Goal: Information Seeking & Learning: Learn about a topic

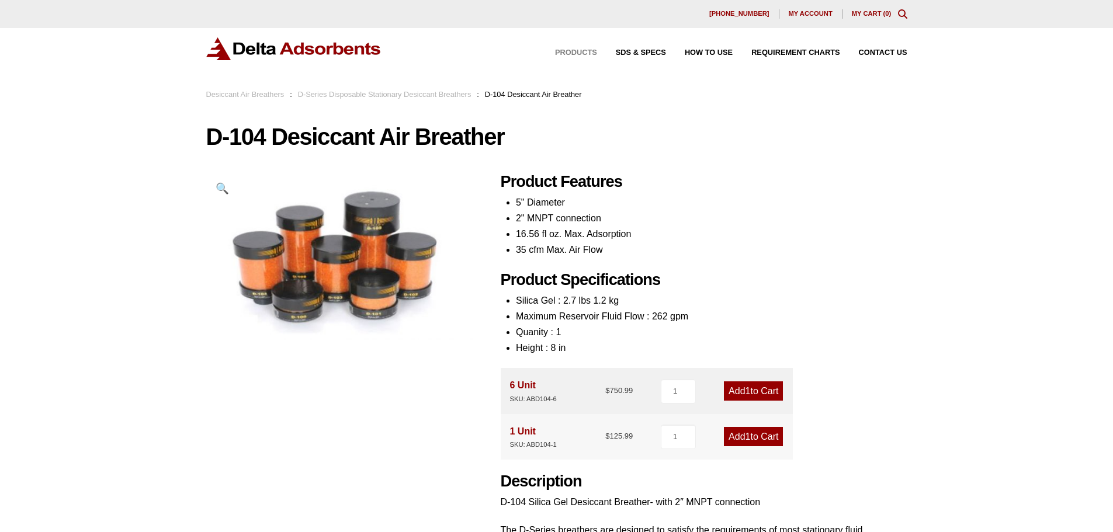
click at [588, 51] on span "Products" at bounding box center [576, 53] width 42 height 8
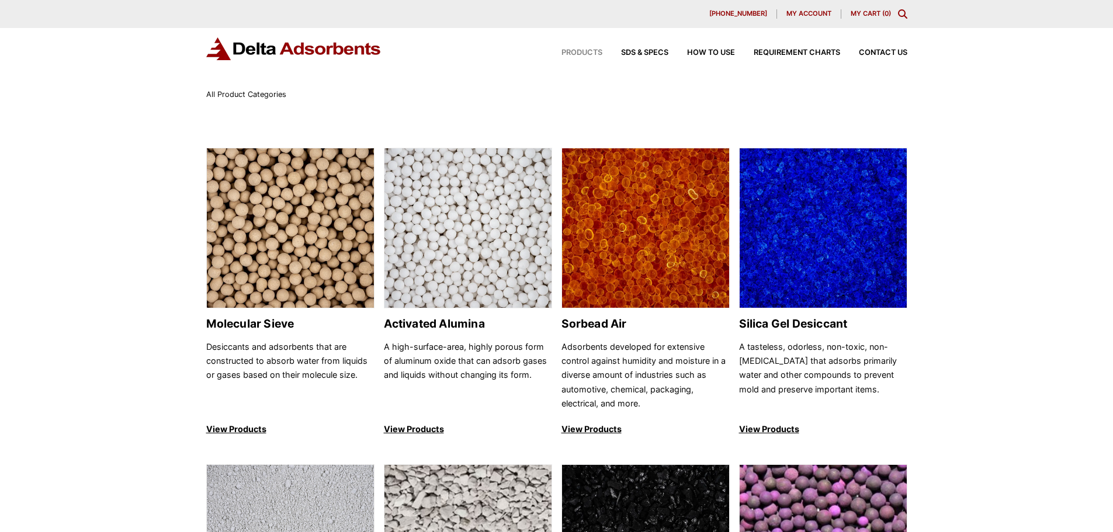
click at [650, 46] on div "Products SDS & SPECS How to Use Requirement Charts Contact Us" at bounding box center [725, 52] width 374 height 17
click at [648, 50] on span "SDS & SPECS" at bounding box center [644, 53] width 47 height 8
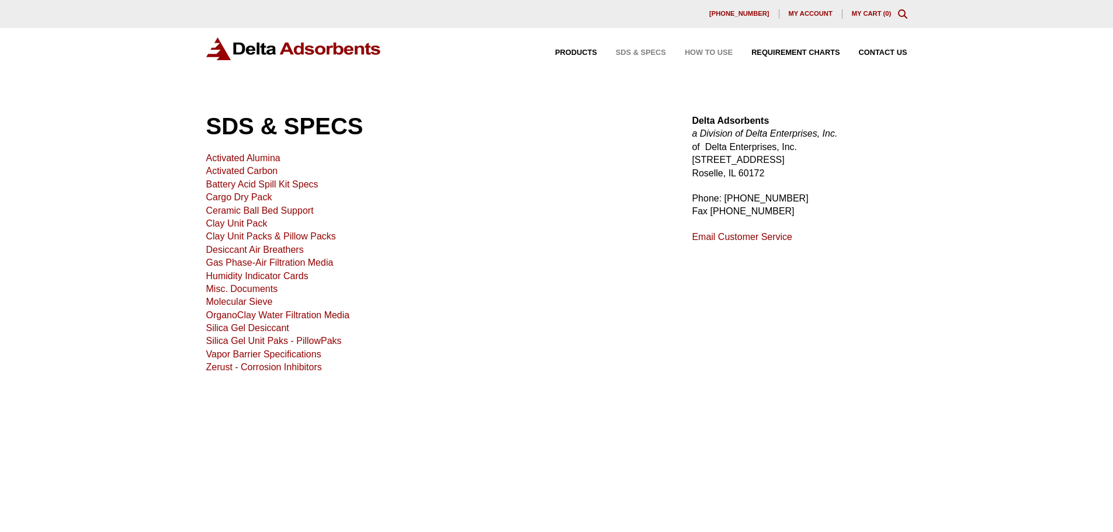
click at [714, 50] on span "How to Use" at bounding box center [709, 53] width 48 height 8
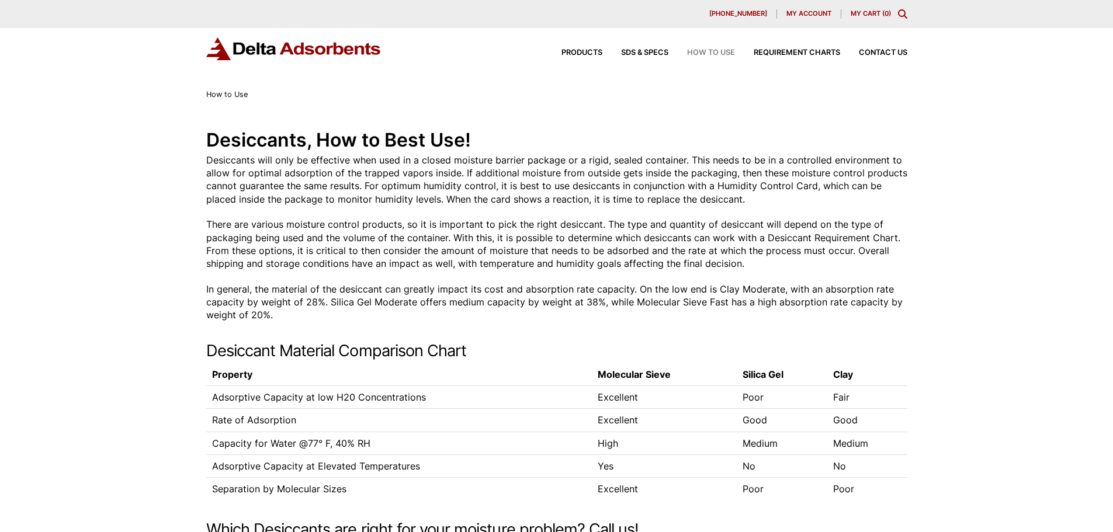
click at [647, 48] on div "Products SDS & SPECS How to Use Requirement Charts Contact Us" at bounding box center [725, 52] width 374 height 17
click at [646, 48] on div "Products SDS & SPECS How to Use Requirement Charts Contact Us" at bounding box center [725, 52] width 374 height 17
click at [639, 54] on span "SDS & SPECS" at bounding box center [644, 53] width 47 height 8
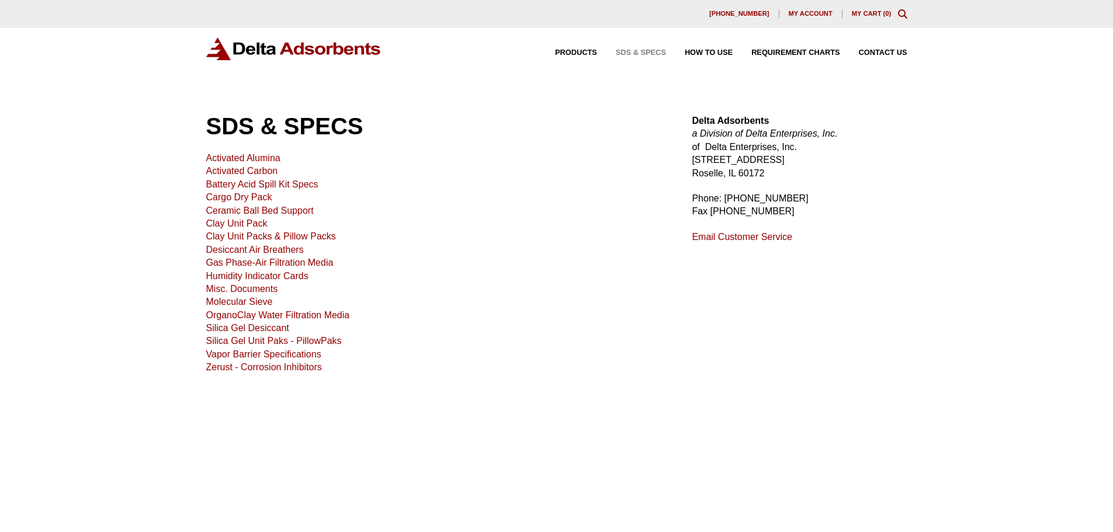
click at [247, 248] on link "Desiccant Air Breathers" at bounding box center [255, 250] width 98 height 10
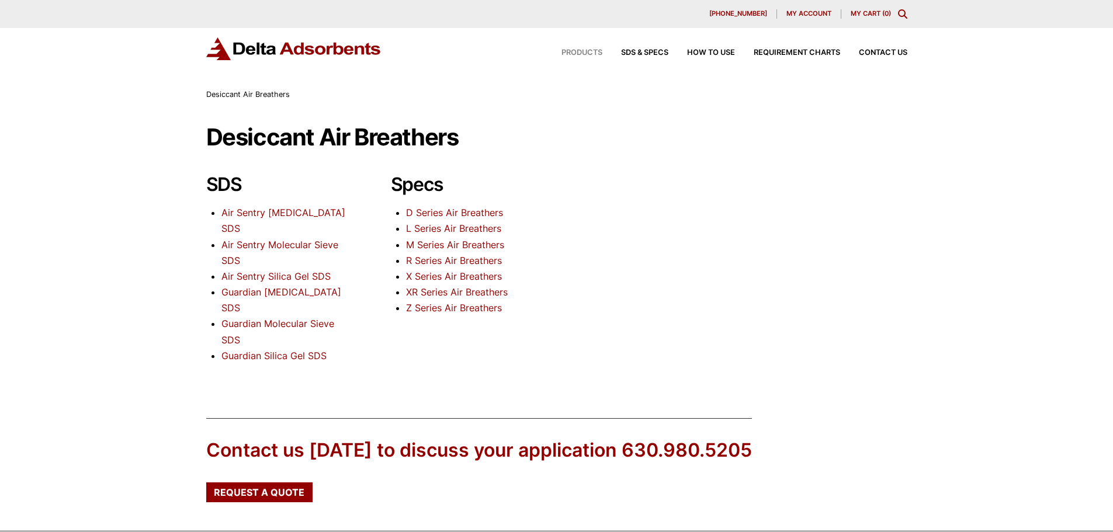
click at [580, 49] on span "Products" at bounding box center [581, 53] width 41 height 8
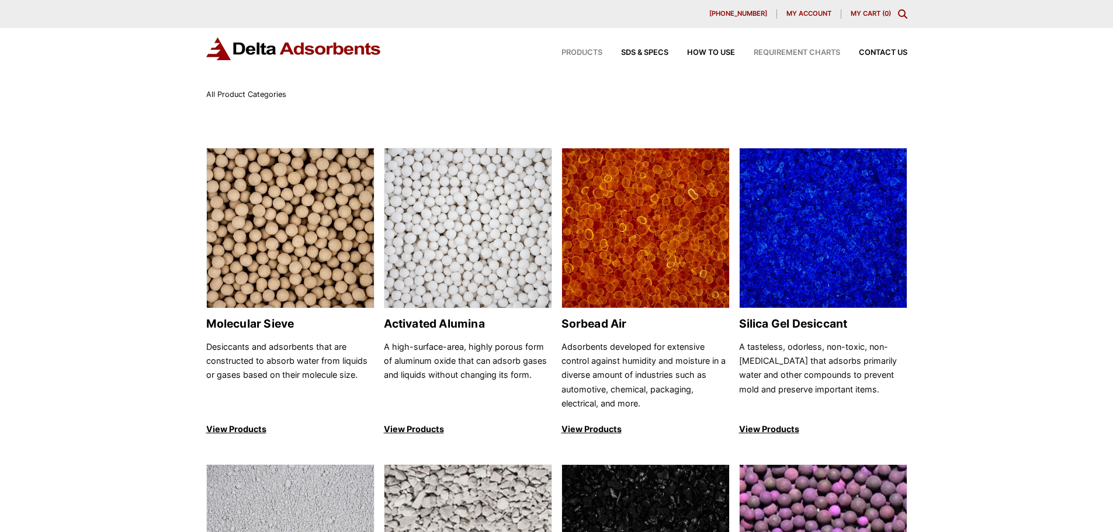
click at [786, 53] on span "Requirement Charts" at bounding box center [797, 53] width 86 height 8
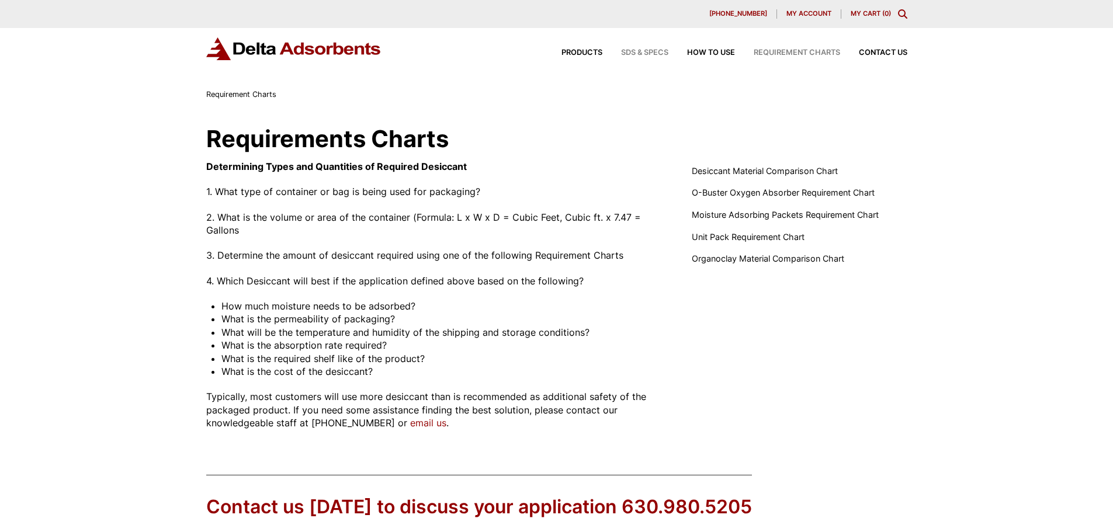
click at [652, 50] on span "SDS & SPECS" at bounding box center [644, 53] width 47 height 8
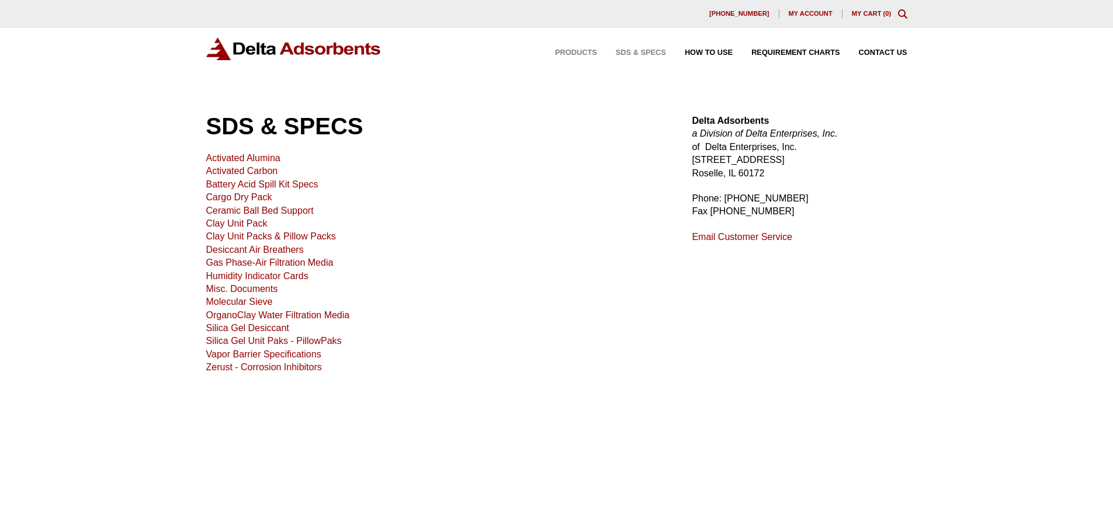
click at [571, 49] on span "Products" at bounding box center [576, 53] width 42 height 8
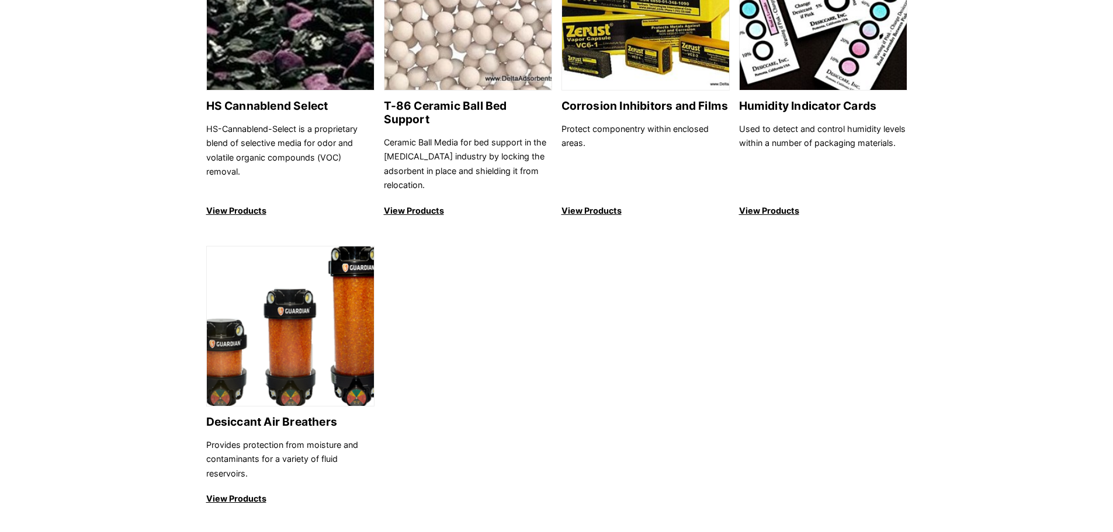
scroll to position [1168, 0]
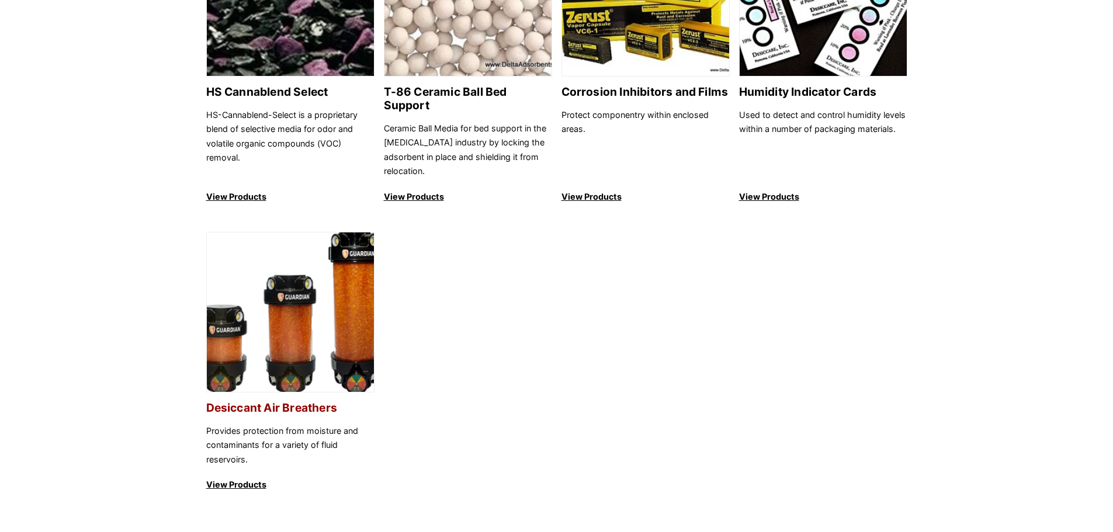
click at [288, 401] on h2 "Desiccant Air Breathers" at bounding box center [290, 407] width 168 height 13
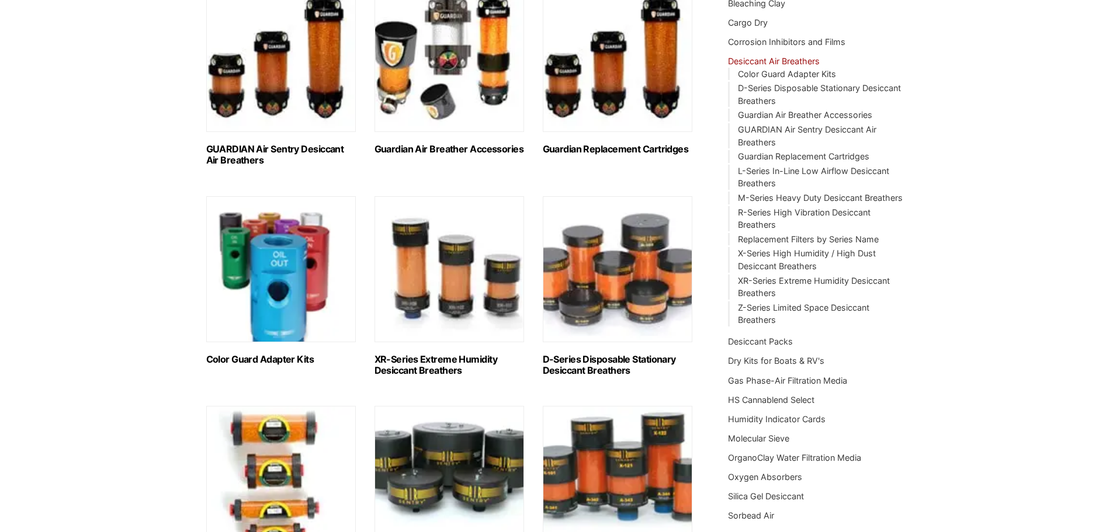
scroll to position [234, 0]
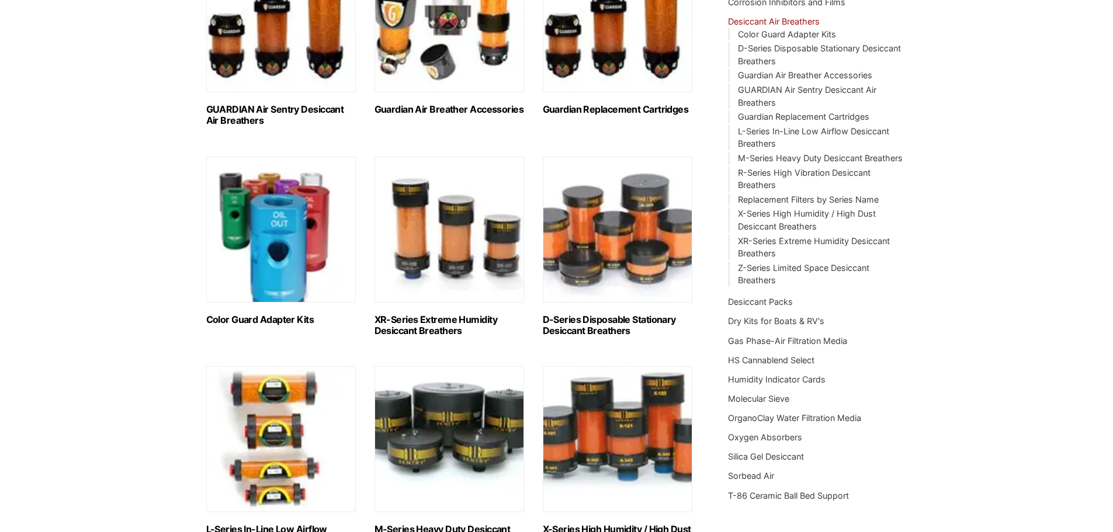
click at [434, 323] on h2 "XR-Series Extreme Humidity Desiccant Breathers (10)" at bounding box center [449, 325] width 150 height 22
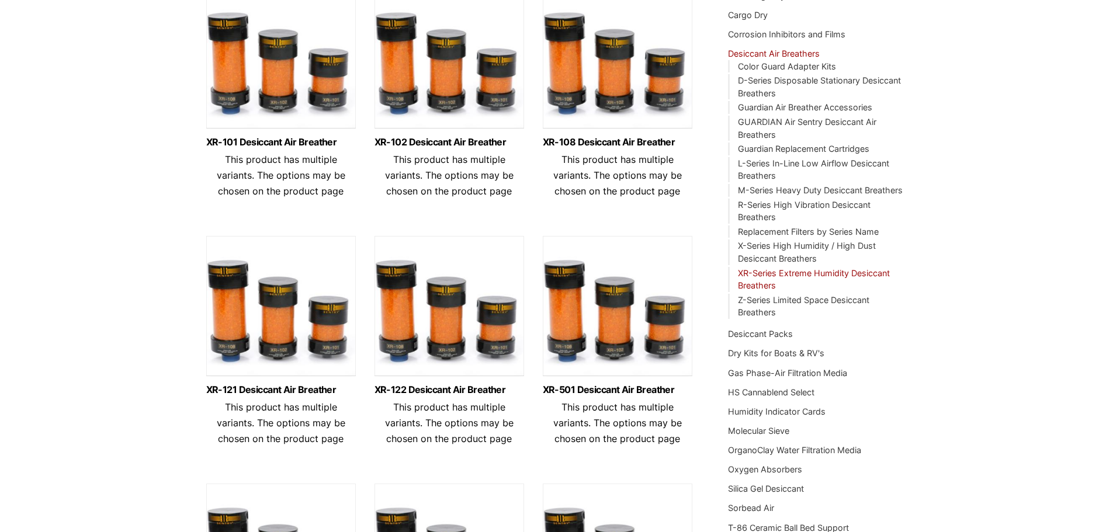
scroll to position [175, 0]
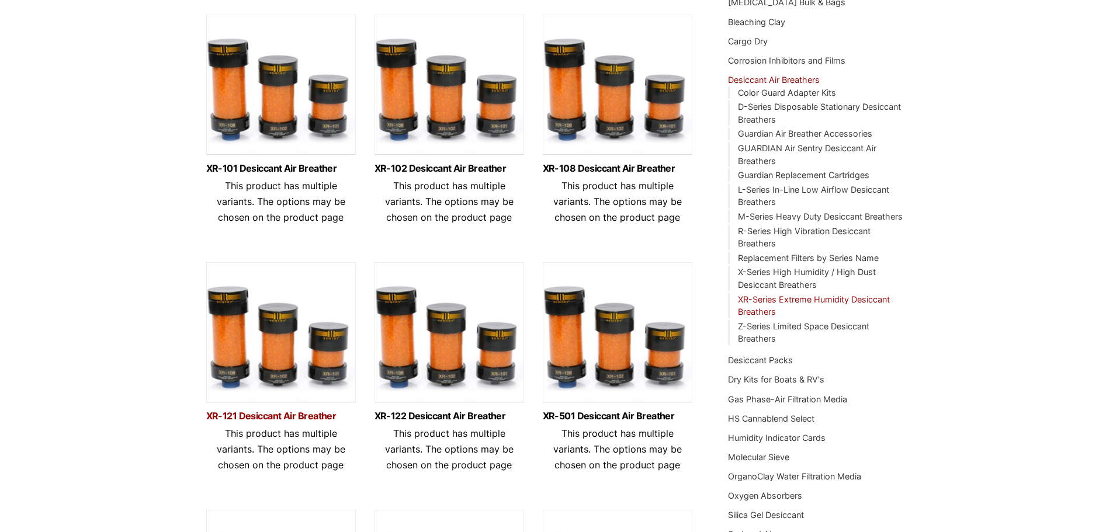
click at [291, 417] on link "XR-121 Desiccant Air Breather" at bounding box center [281, 416] width 150 height 10
